Goal: Information Seeking & Learning: Learn about a topic

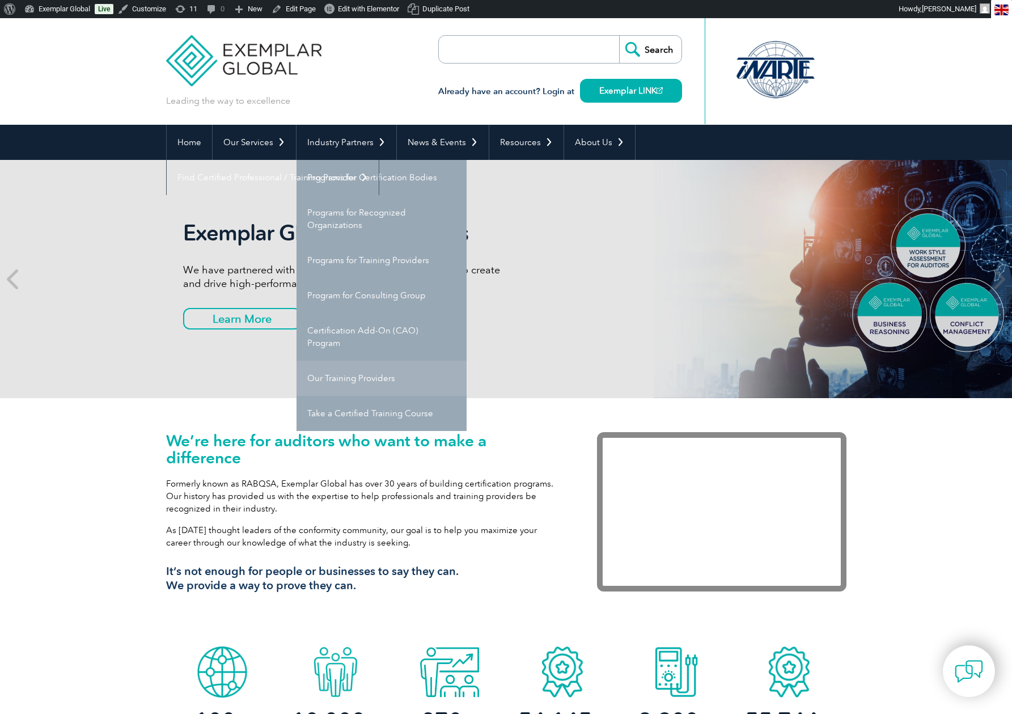
click at [358, 375] on link "Our Training Providers" at bounding box center [381, 377] width 170 height 35
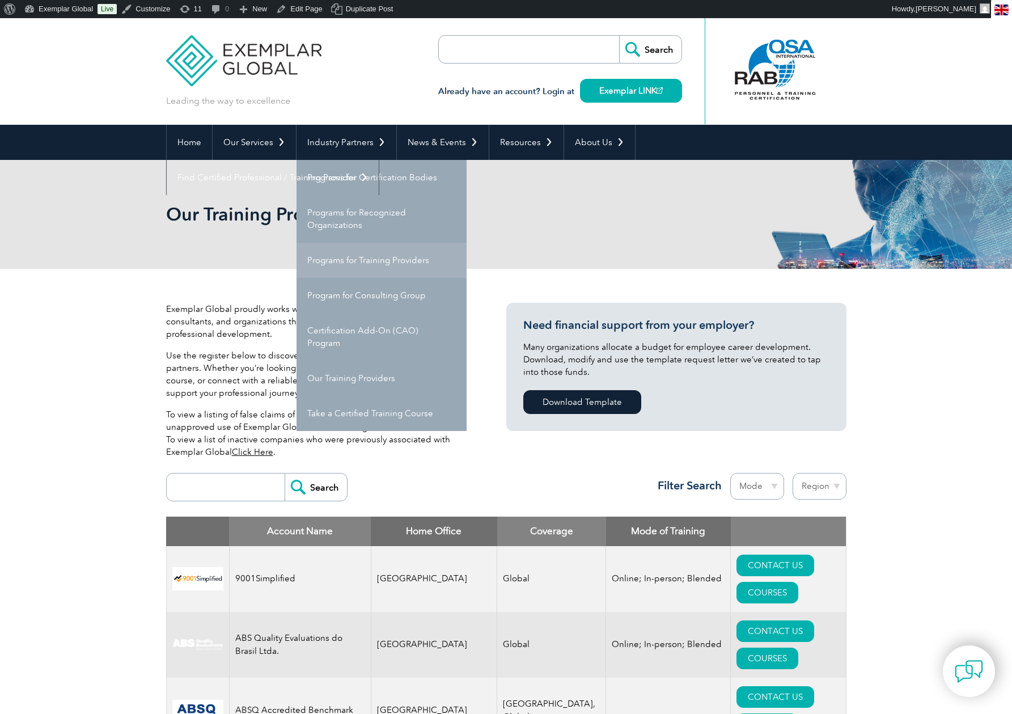
click at [332, 261] on link "Programs for Training Providers" at bounding box center [381, 260] width 170 height 35
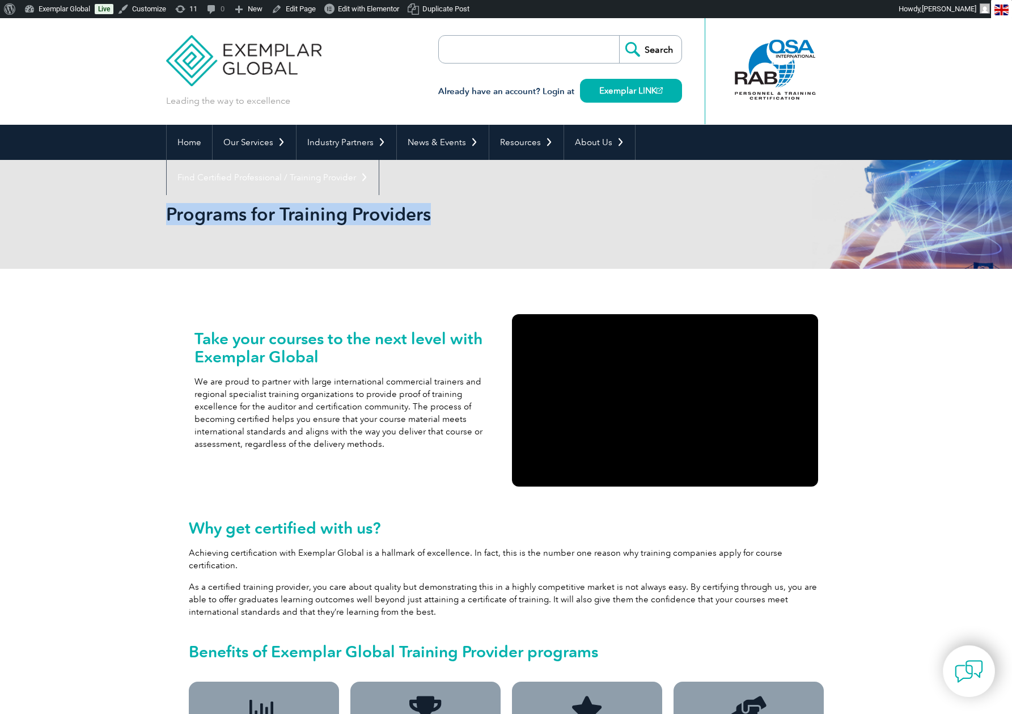
drag, startPoint x: 171, startPoint y: 207, endPoint x: 438, endPoint y: 217, distance: 267.7
click at [438, 217] on h2 "Programs for Training Providers" at bounding box center [404, 214] width 476 height 18
copy h2 "Programs for Training Providers"
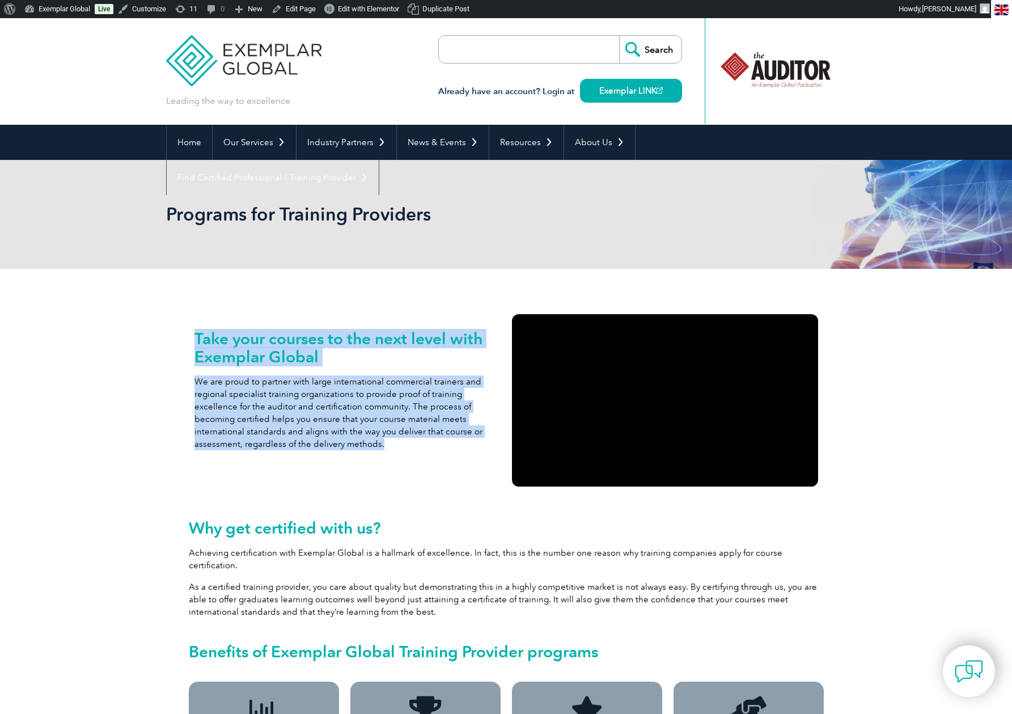
drag, startPoint x: 193, startPoint y: 334, endPoint x: 423, endPoint y: 438, distance: 252.6
click at [423, 438] on div "Take your courses to the next level with Exemplar Global We are proud to partne…" at bounding box center [347, 400] width 317 height 184
copy div "Take your courses to the next level with Exemplar Global We are proud to partne…"
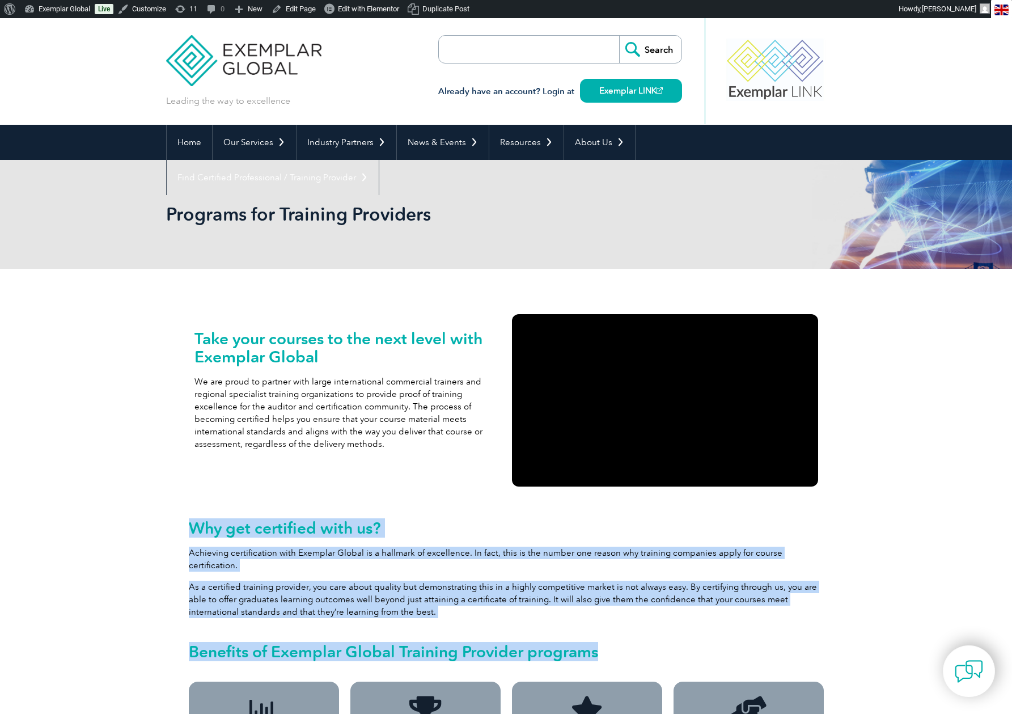
drag, startPoint x: 190, startPoint y: 526, endPoint x: 614, endPoint y: 635, distance: 438.4
click at [614, 618] on div "Why get certified with us? Achieving certification with Exemplar Global is a ha…" at bounding box center [506, 568] width 635 height 99
copy div "Why get certified with us? Achieving certification with Exemplar Global is a ha…"
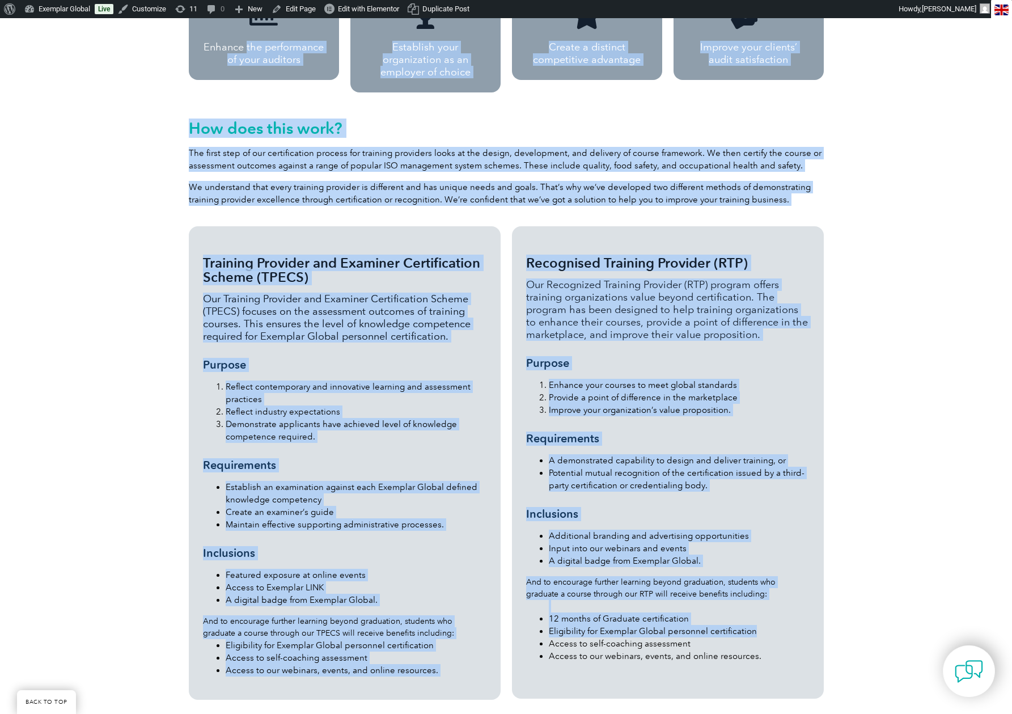
scroll to position [701, 0]
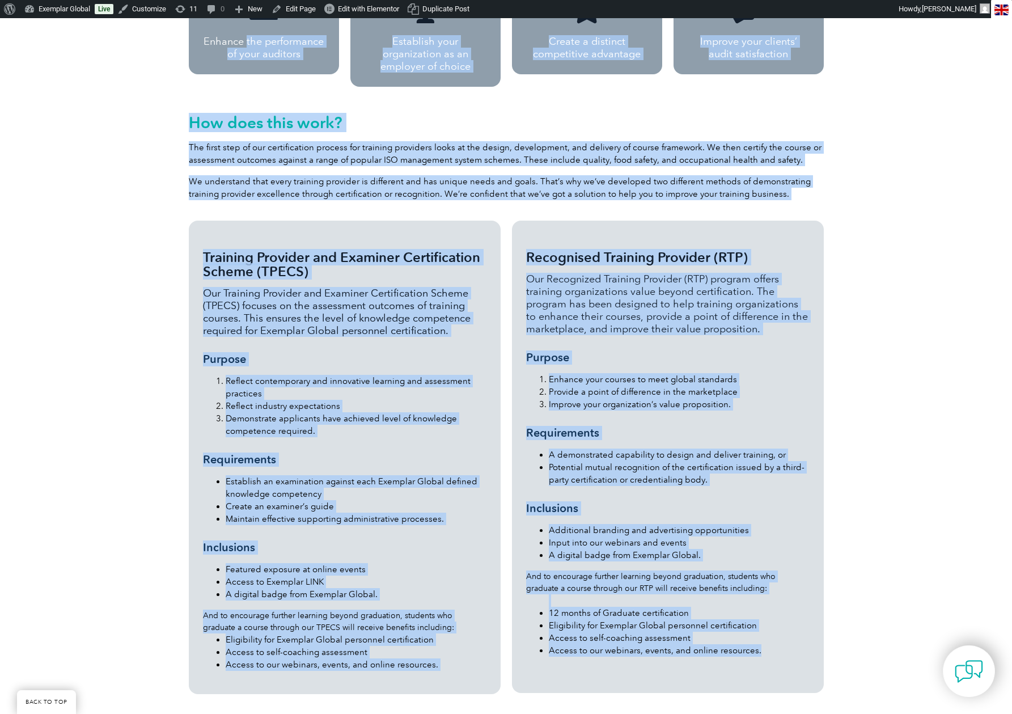
drag, startPoint x: 206, startPoint y: 455, endPoint x: 777, endPoint y: 633, distance: 597.3
click at [777, 633] on div "Take your courses to the next level with Exemplar Global We are proud to partne…" at bounding box center [506, 197] width 680 height 1190
copy div "nhance the performance of your auditors Establish your organization as an emplo…"
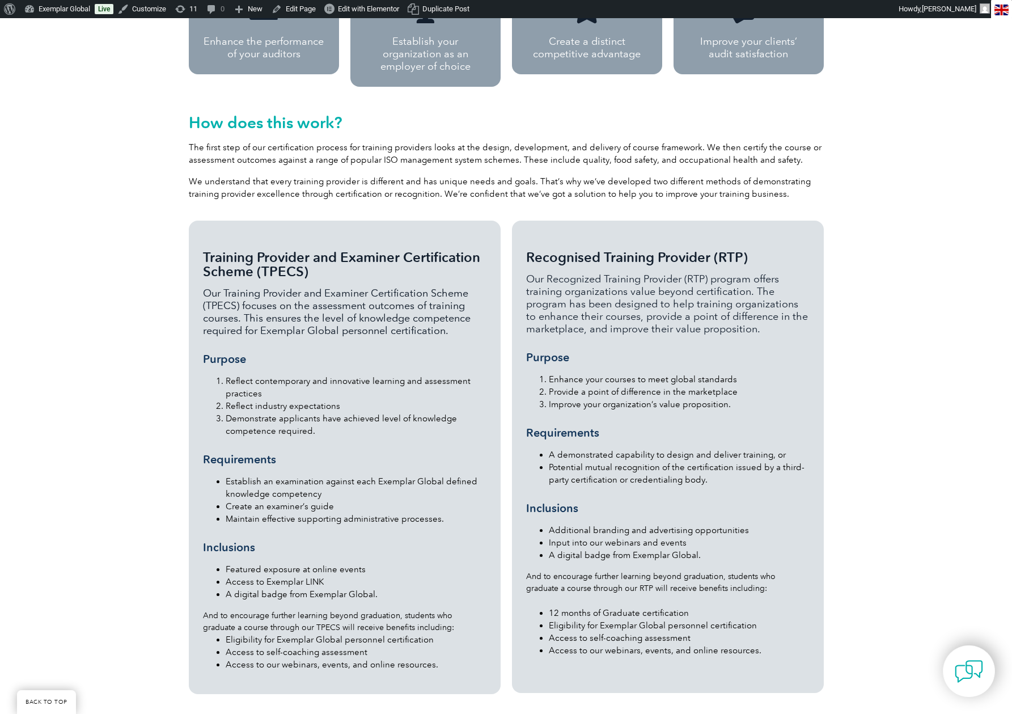
click at [884, 278] on div "Take your courses to the next level with Exemplar Global We are proud to partne…" at bounding box center [506, 200] width 1012 height 1264
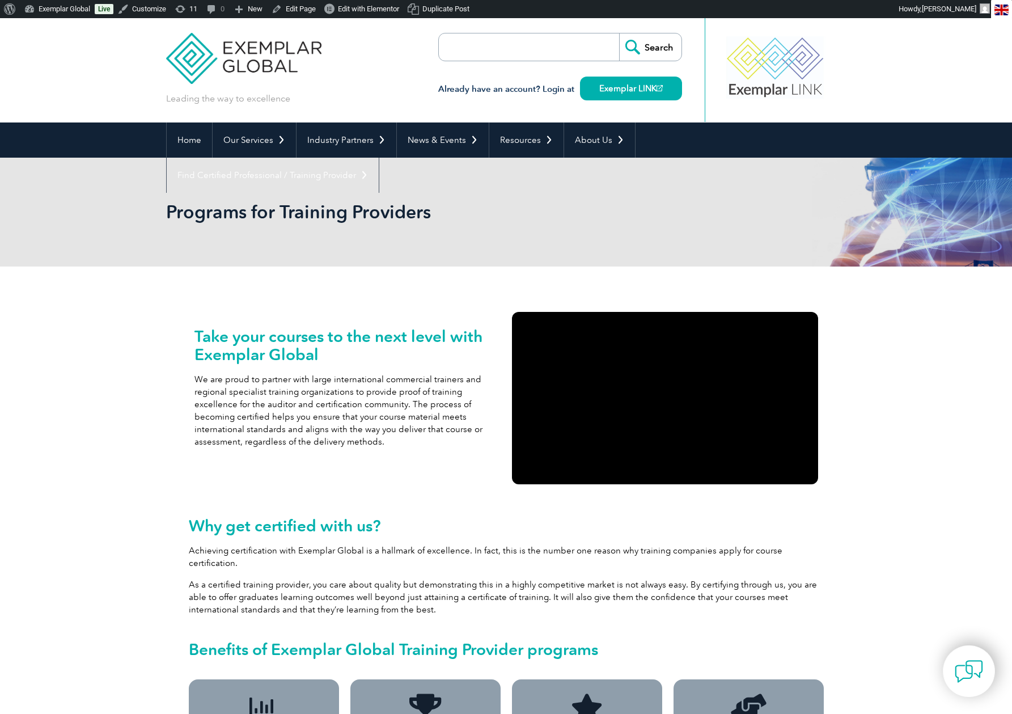
scroll to position [0, 0]
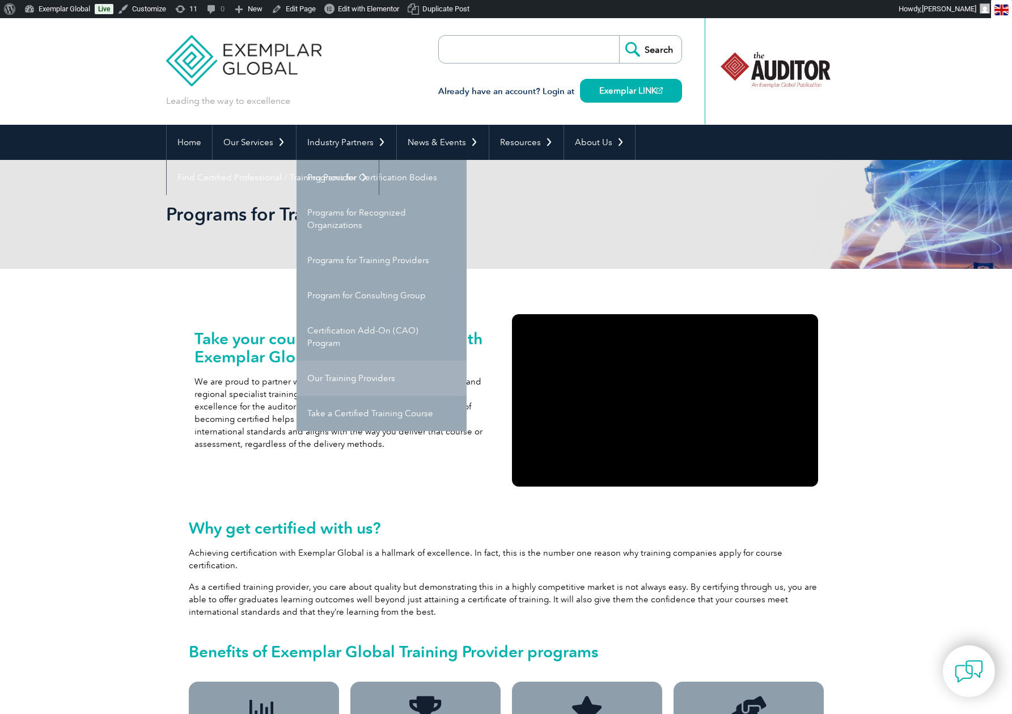
click at [366, 374] on link "Our Training Providers" at bounding box center [381, 377] width 170 height 35
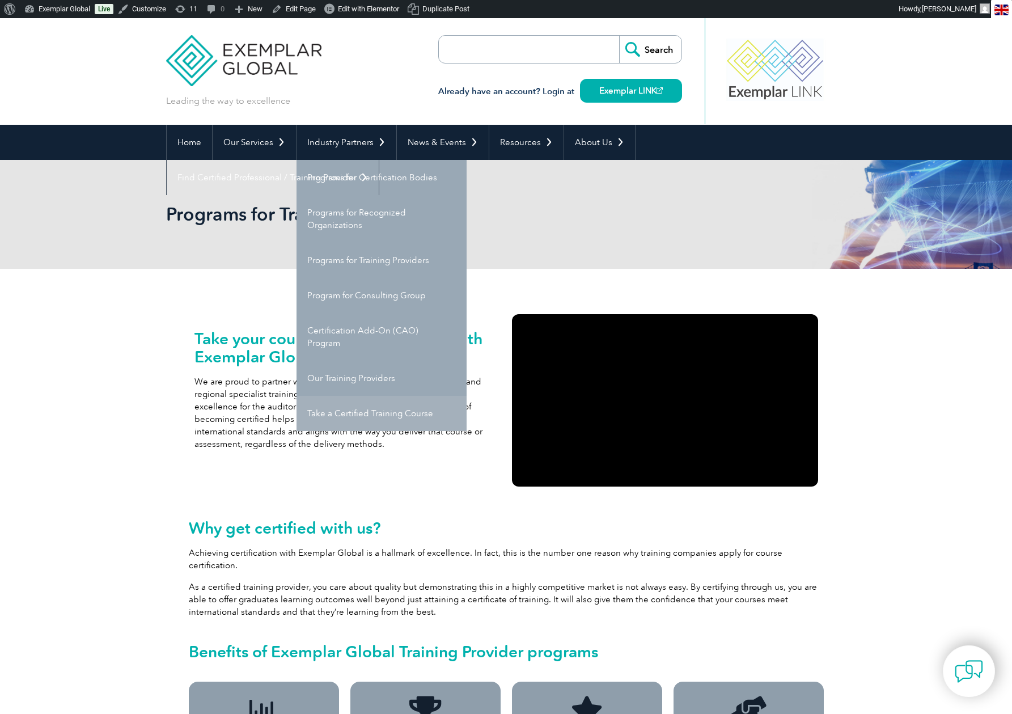
click at [350, 410] on link "Take a Certified Training Course" at bounding box center [381, 413] width 170 height 35
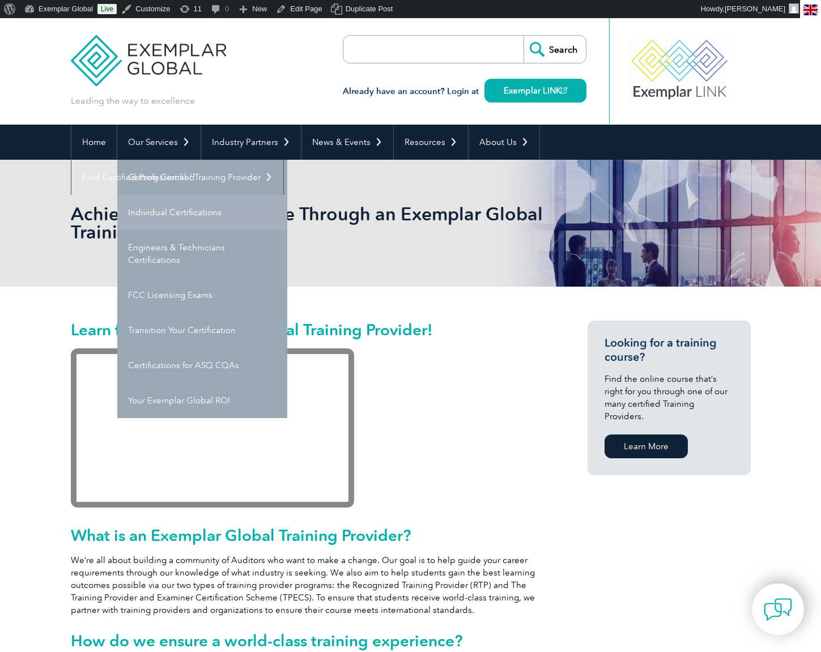
click at [172, 209] on link "Individual Certifications" at bounding box center [202, 212] width 170 height 35
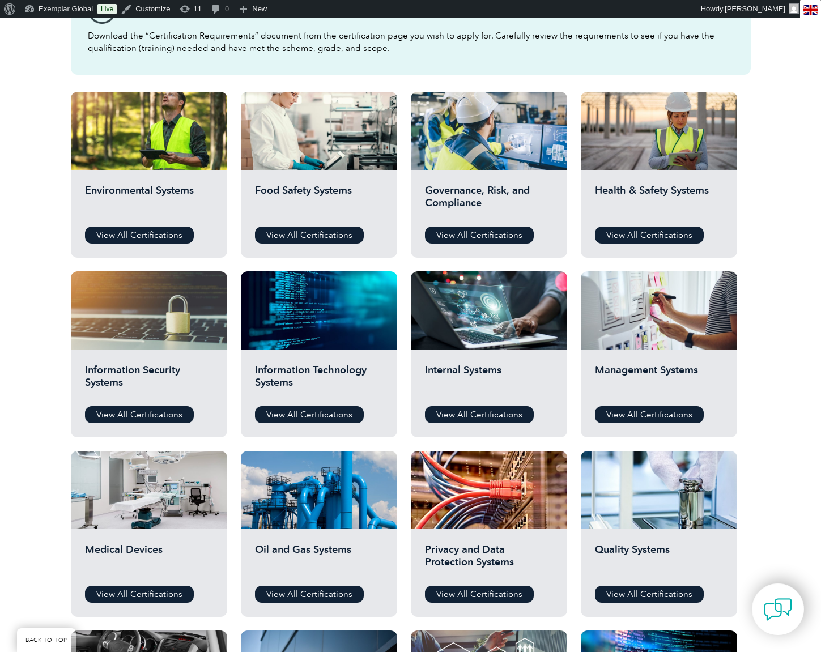
scroll to position [388, 0]
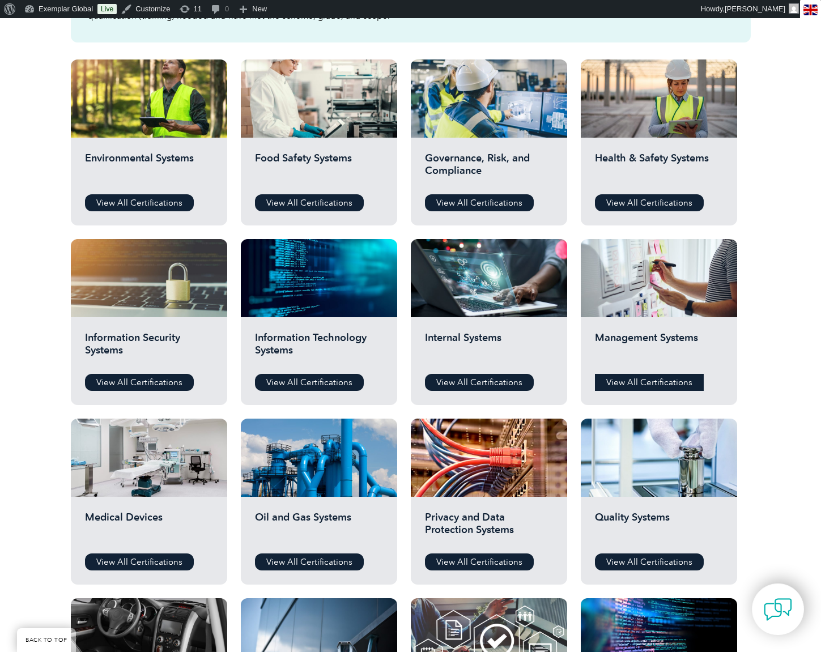
click at [659, 383] on link "View All Certifications" at bounding box center [649, 382] width 109 height 17
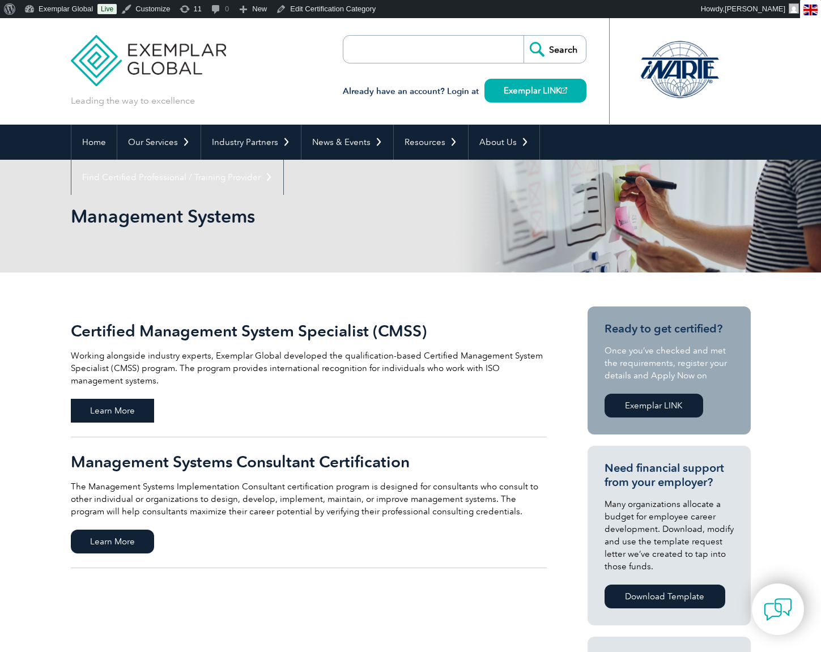
click at [128, 413] on span "Learn More" at bounding box center [112, 411] width 83 height 24
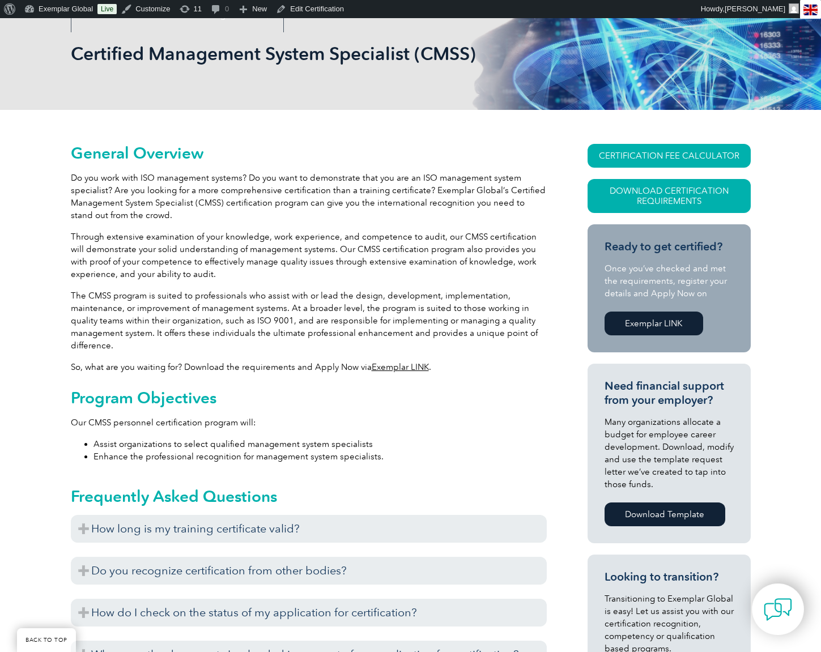
scroll to position [163, 0]
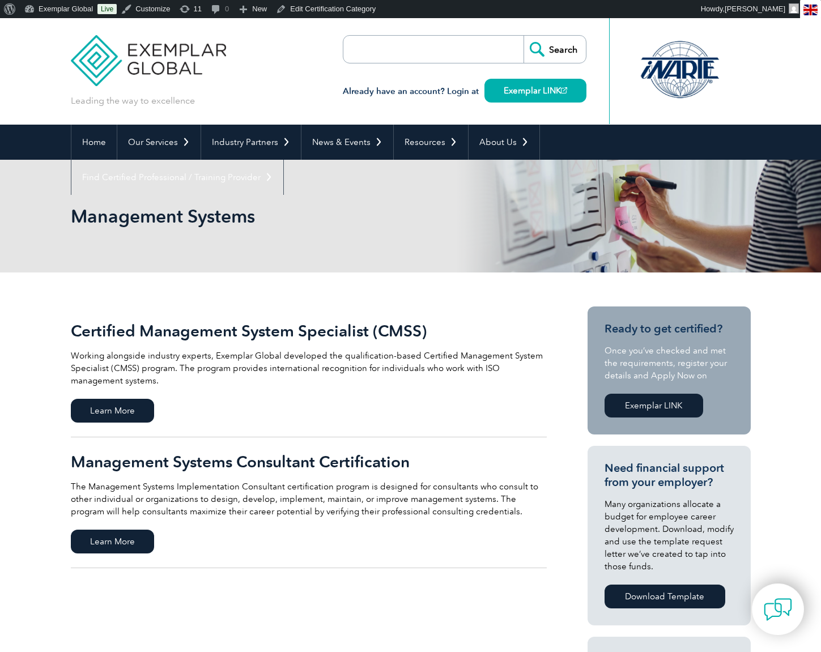
click at [264, 458] on h2 "Management Systems Consultant Certification" at bounding box center [309, 462] width 476 height 18
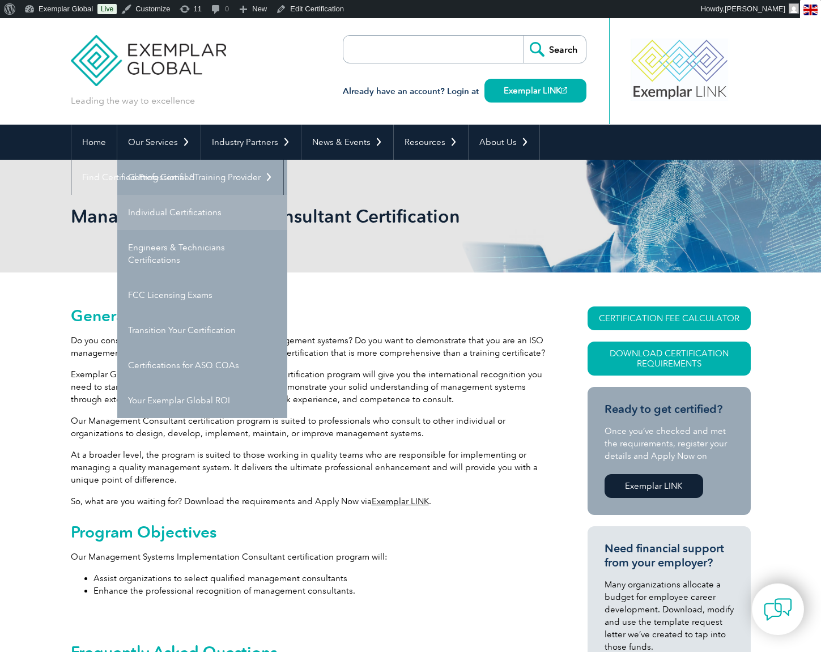
click at [160, 209] on link "Individual Certifications" at bounding box center [202, 212] width 170 height 35
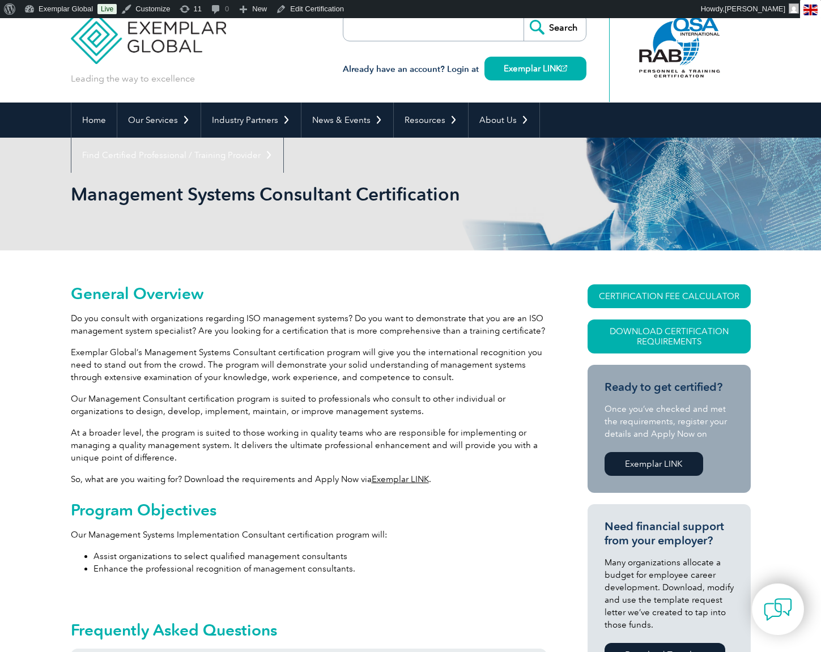
scroll to position [24, 0]
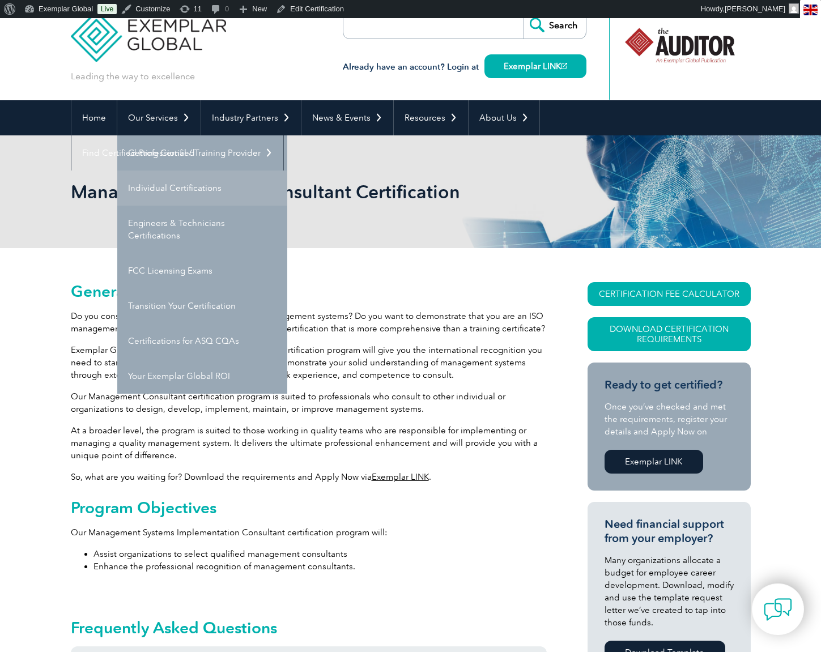
click at [158, 193] on link "Individual Certifications" at bounding box center [202, 188] width 170 height 35
